Goal: Check status

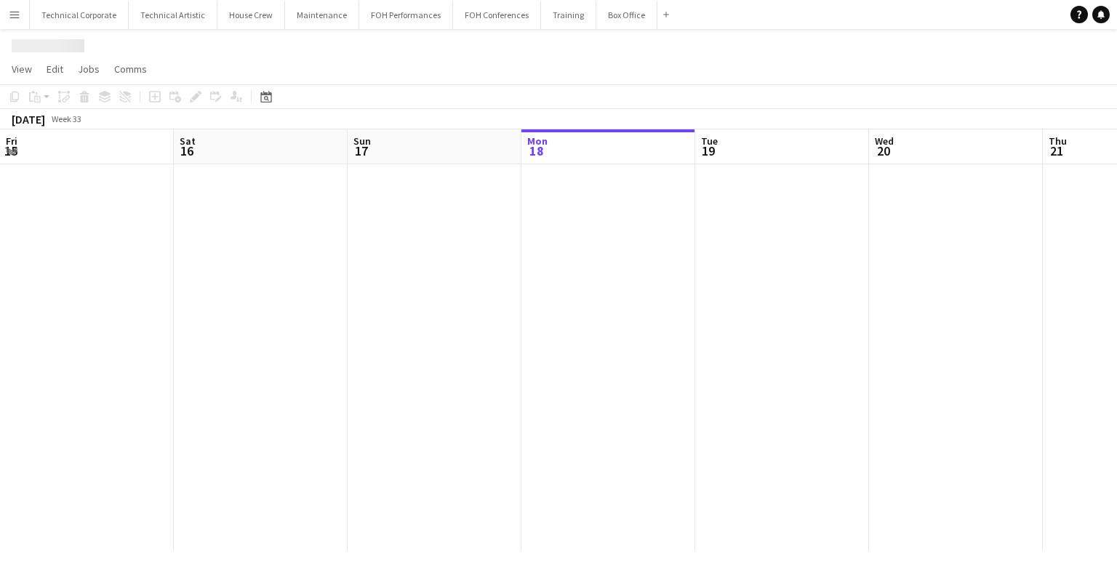
scroll to position [0, 348]
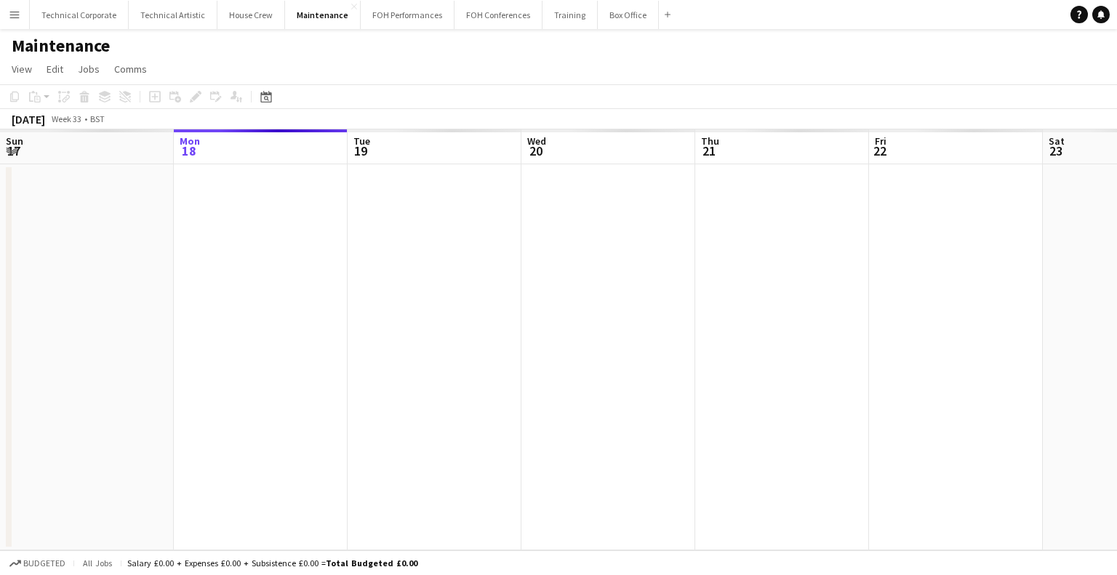
click at [9, 14] on app-icon "Menu" at bounding box center [15, 15] width 12 height 12
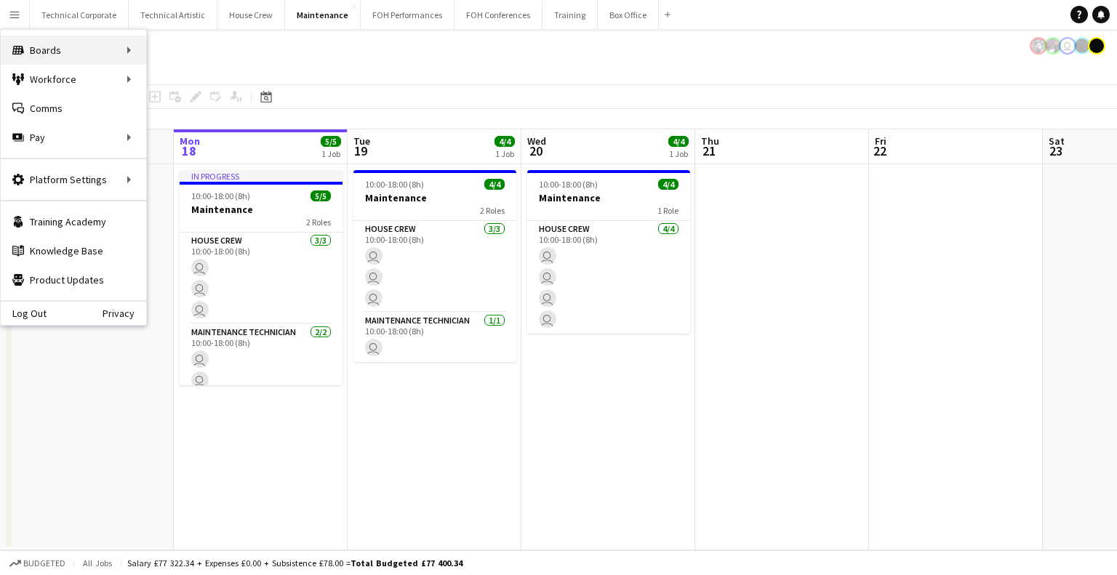
scroll to position [0, 0]
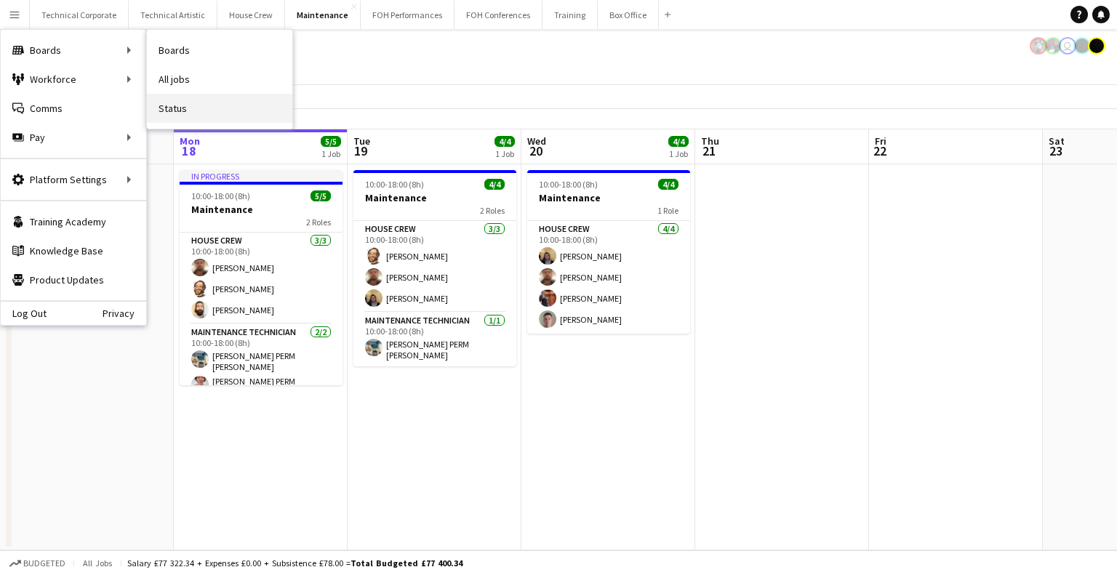
click at [219, 112] on link "Status" at bounding box center [219, 108] width 145 height 29
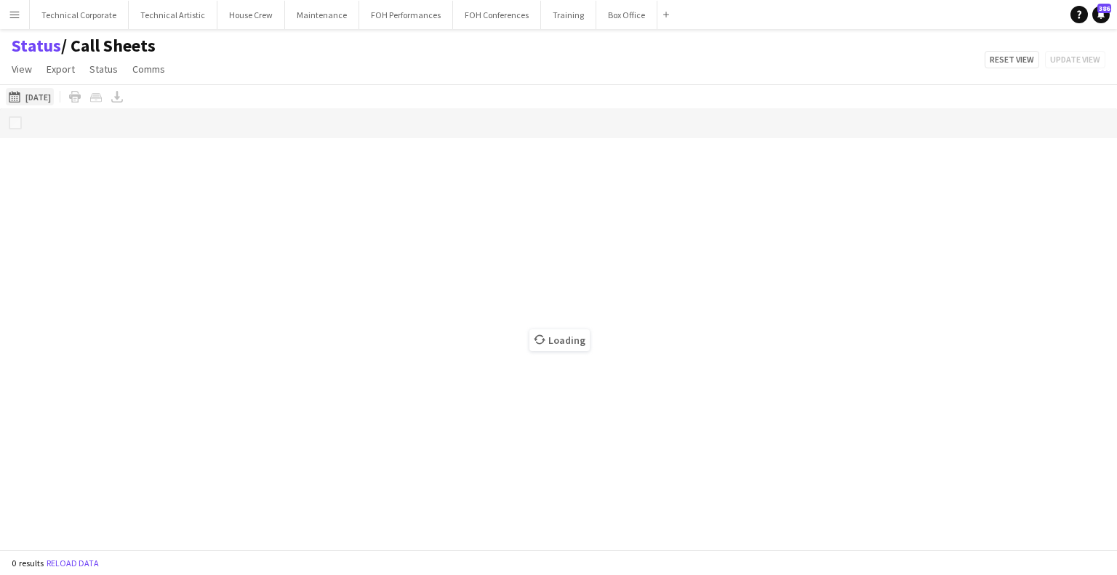
click at [23, 89] on button "[DATE] to [DATE] [DATE]" at bounding box center [30, 96] width 48 height 17
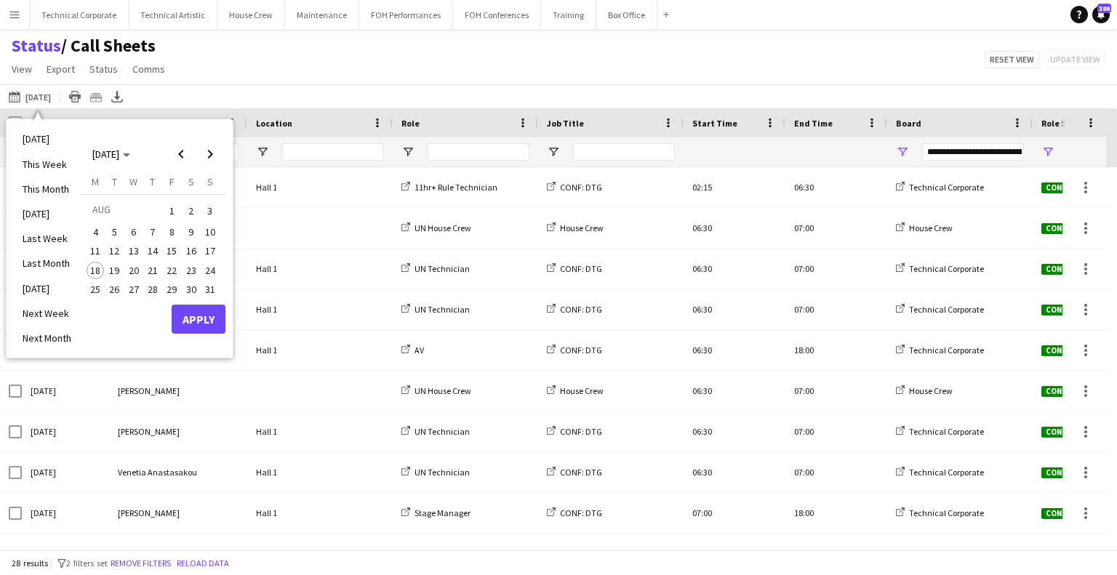
click at [111, 269] on span "19" at bounding box center [114, 270] width 17 height 17
click at [120, 270] on span "19" at bounding box center [114, 270] width 17 height 17
click at [136, 273] on span "20" at bounding box center [133, 270] width 17 height 17
click at [116, 268] on span "19" at bounding box center [114, 270] width 17 height 17
click at [133, 270] on span "20" at bounding box center [133, 270] width 17 height 17
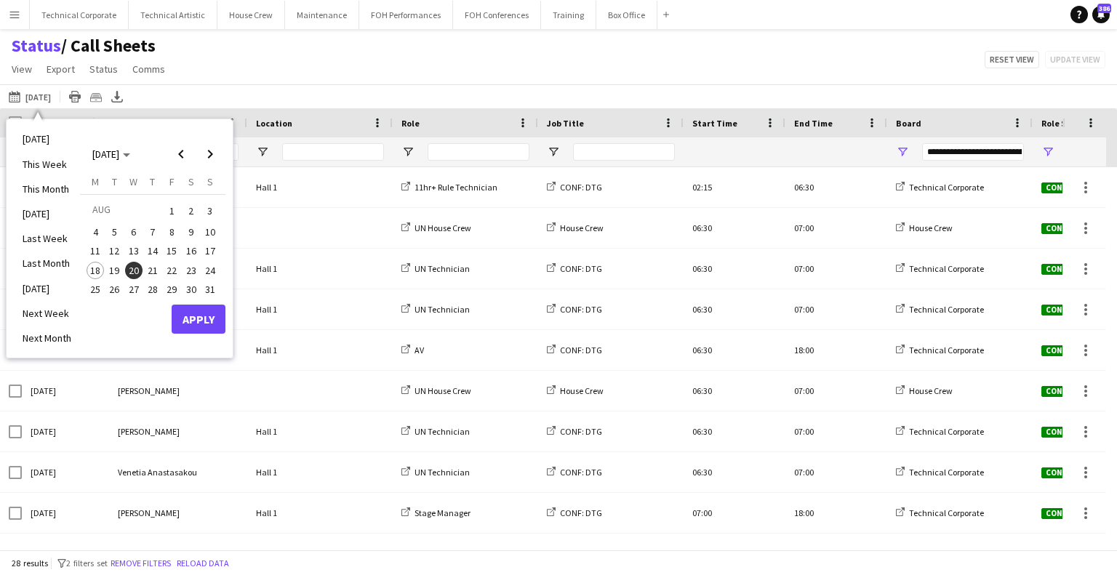
click at [119, 270] on span "19" at bounding box center [114, 270] width 17 height 17
click at [126, 270] on span "20" at bounding box center [133, 270] width 17 height 17
click at [195, 311] on button "Apply" at bounding box center [199, 319] width 54 height 29
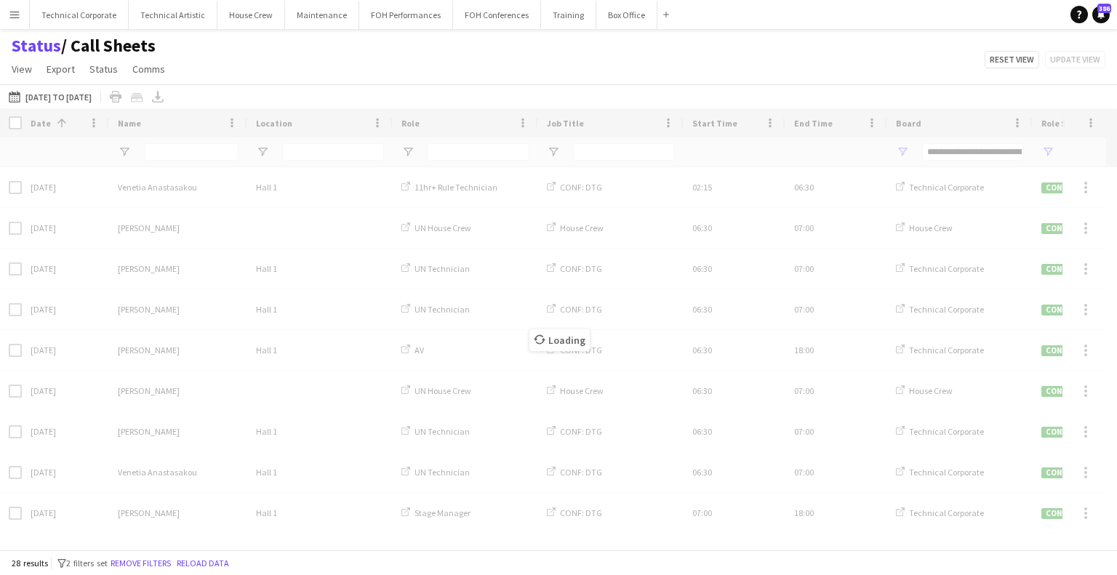
type input "***"
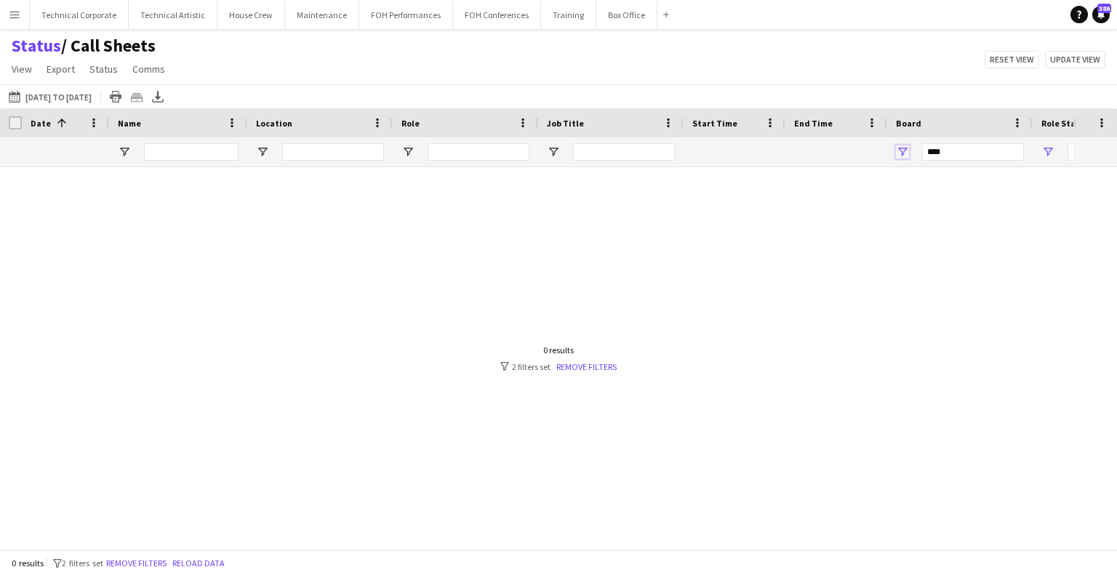
click at [897, 150] on span "Open Filter Menu" at bounding box center [902, 151] width 13 height 13
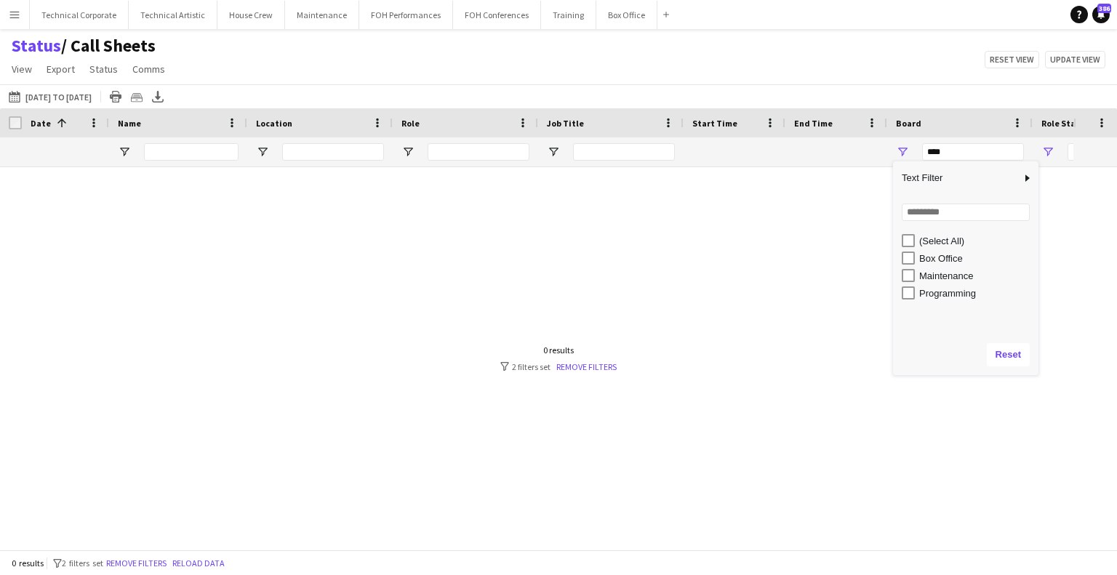
click at [924, 278] on div "Maintenance" at bounding box center [976, 276] width 115 height 11
type input "**********"
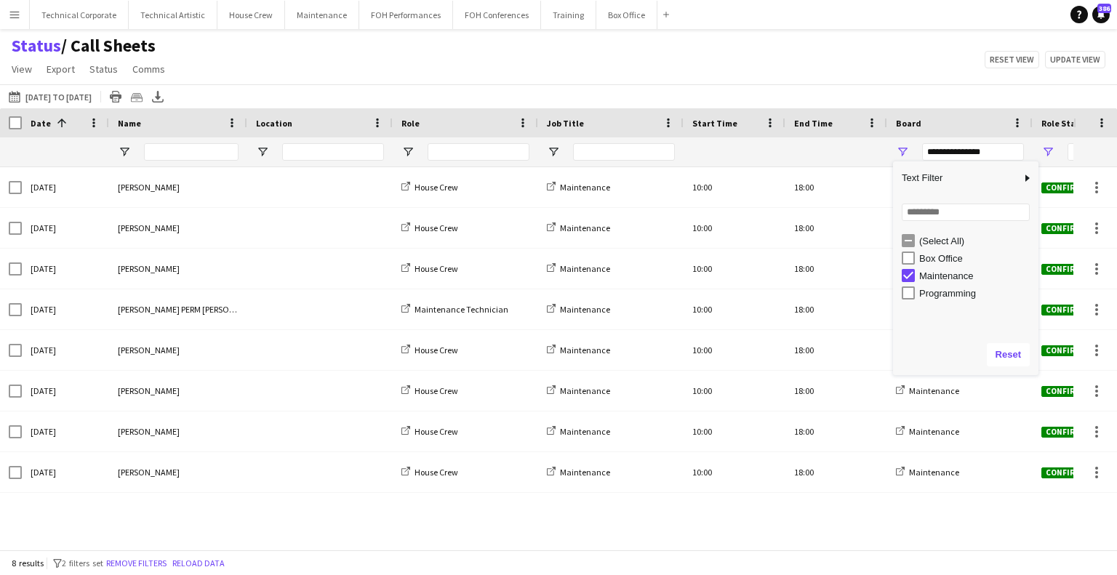
click at [812, 95] on div "[DATE] to [DATE] [DATE] to [DATE] [DATE] This Week This Month [DATE] Last Week …" at bounding box center [558, 96] width 1117 height 24
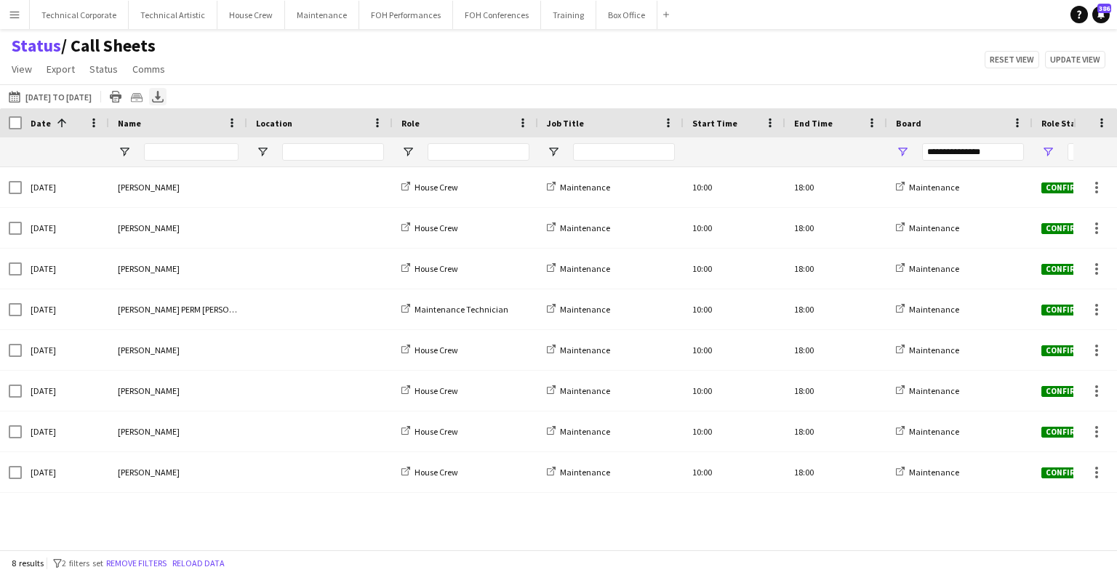
click at [164, 98] on icon "Export XLSX" at bounding box center [158, 97] width 12 height 12
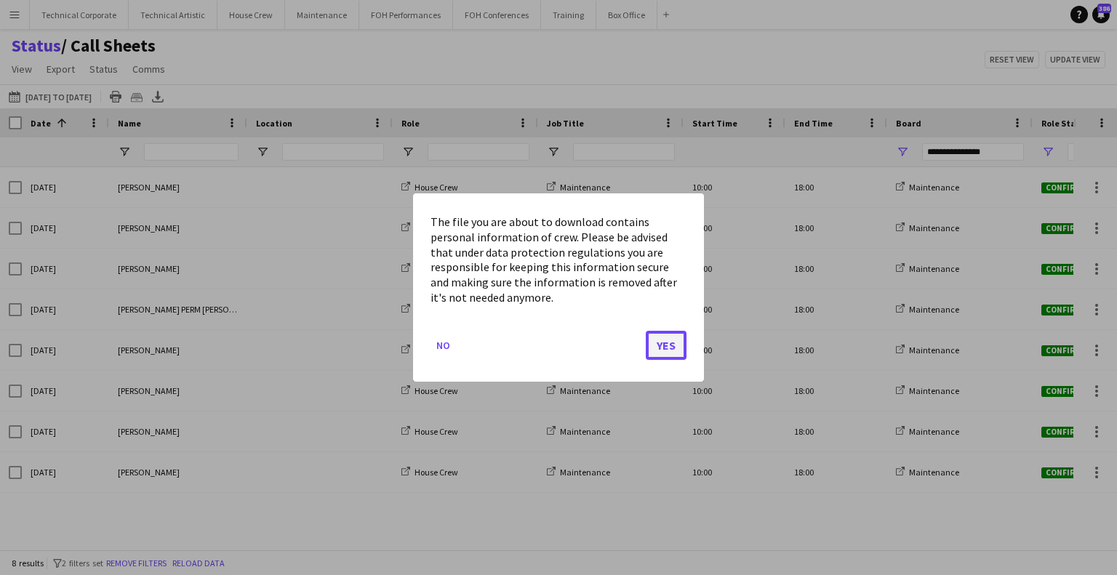
click at [663, 339] on button "Yes" at bounding box center [666, 345] width 41 height 29
